Goal: Task Accomplishment & Management: Manage account settings

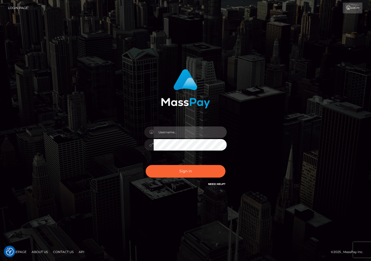
click at [180, 130] on input "text" at bounding box center [189, 132] width 73 height 12
type input "christianc.xcite"
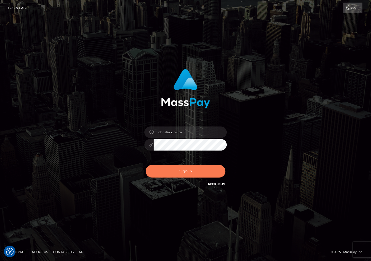
click at [191, 173] on button "Sign in" at bounding box center [186, 171] width 80 height 13
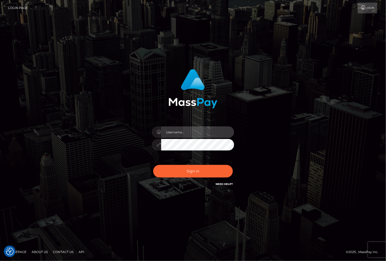
drag, startPoint x: 188, startPoint y: 130, endPoint x: 168, endPoint y: 152, distance: 29.8
click at [188, 130] on input "text" at bounding box center [197, 132] width 73 height 12
type input "christianc.xcite"
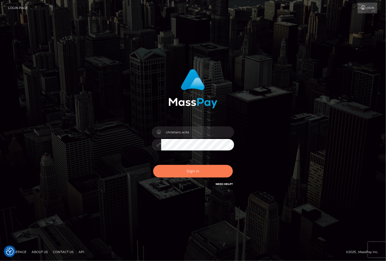
click at [186, 171] on button "Sign in" at bounding box center [193, 171] width 80 height 13
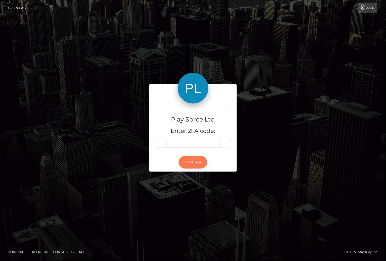
type input "6"
type input "8"
type input "5"
type input "2"
type input "5"
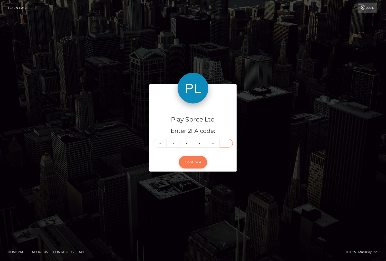
type input "6"
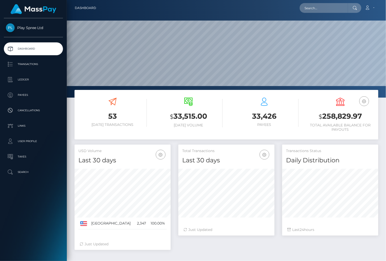
scroll to position [91, 96]
click at [335, 117] on h3 "$ 258,829.97" at bounding box center [340, 116] width 68 height 11
copy h3 "258,829.97"
click at [370, 243] on div "Total Transactions Last 30 days Last 30 days Last 60 days Last 90 days 24" at bounding box center [279, 200] width 208 height 111
